Goal: Browse casually: Explore the website without a specific task or goal

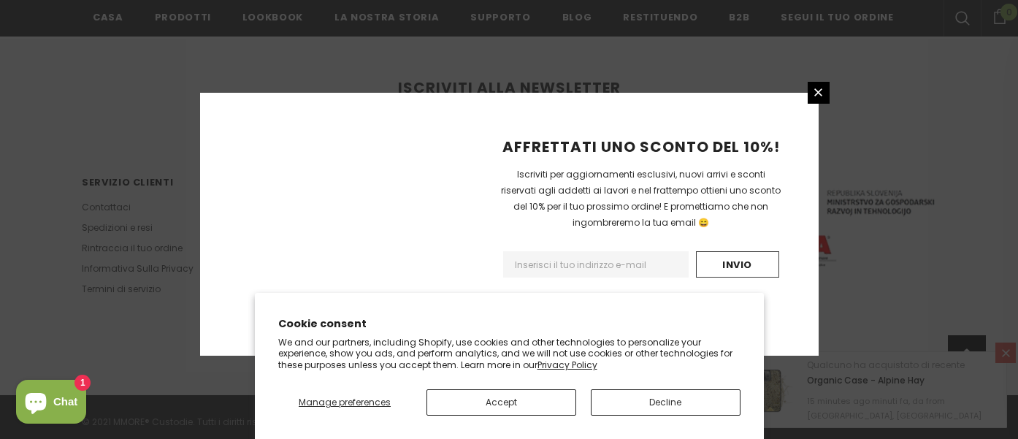
scroll to position [1058, 0]
